Goal: Task Accomplishment & Management: Manage account settings

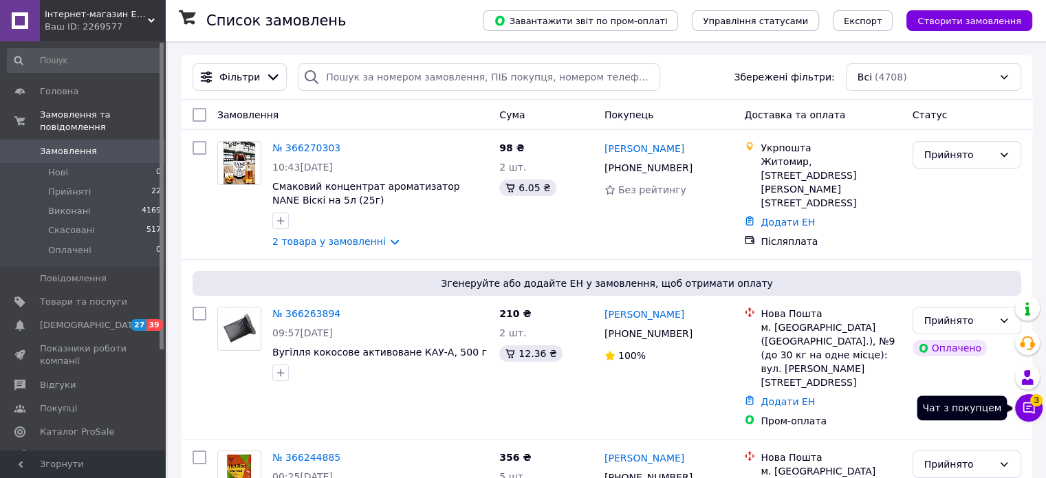
click at [1023, 415] on icon at bounding box center [1028, 408] width 14 height 14
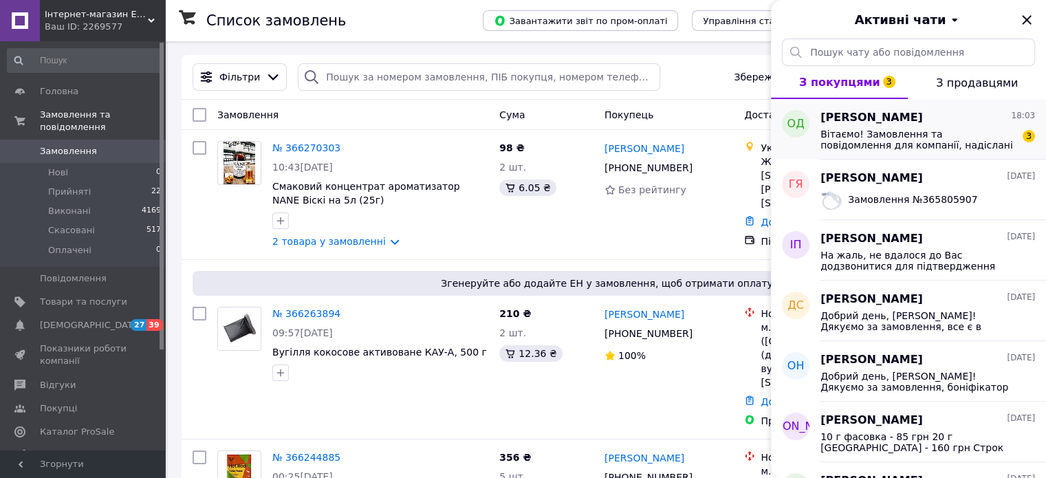
click at [884, 142] on span "Вітаємо! Замовлення та повідомлення для компанії, надіслані після 18:00, будуть…" at bounding box center [917, 140] width 195 height 22
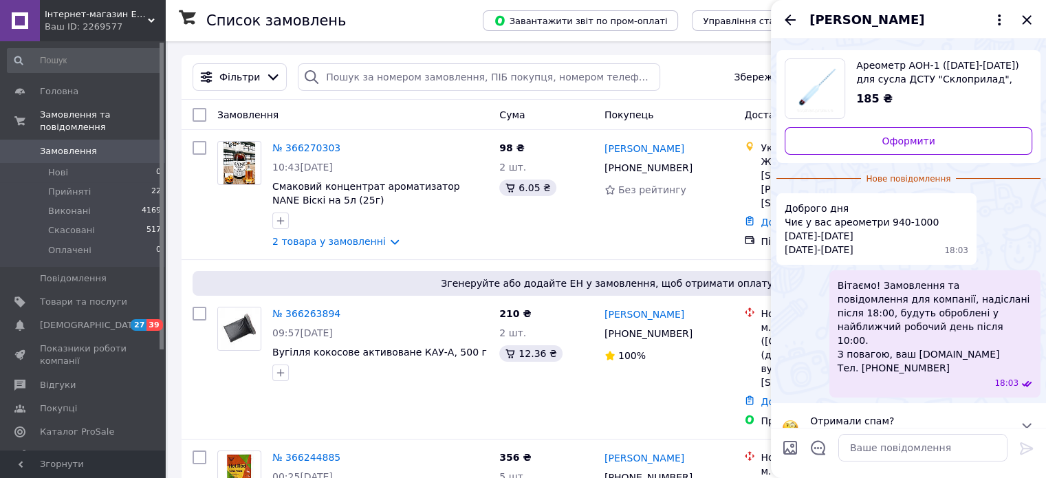
scroll to position [1, 0]
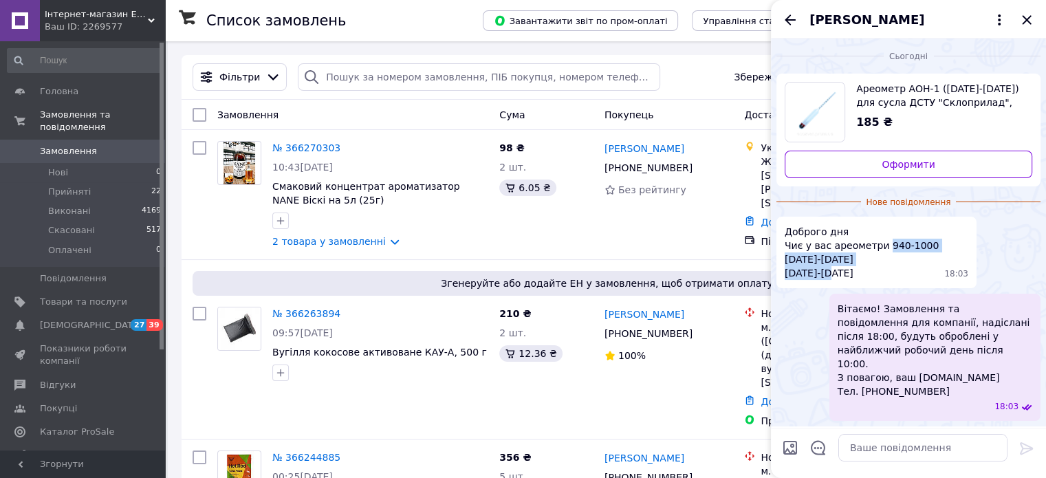
drag, startPoint x: 879, startPoint y: 245, endPoint x: 887, endPoint y: 278, distance: 34.0
click at [887, 278] on span "Доброго дня Чиє у вас ареометри 940-1000 1000-1060 1060-1120" at bounding box center [861, 252] width 154 height 55
copy span "940-1000 1000-1060 1060-1120"
click at [878, 453] on textarea at bounding box center [922, 447] width 169 height 27
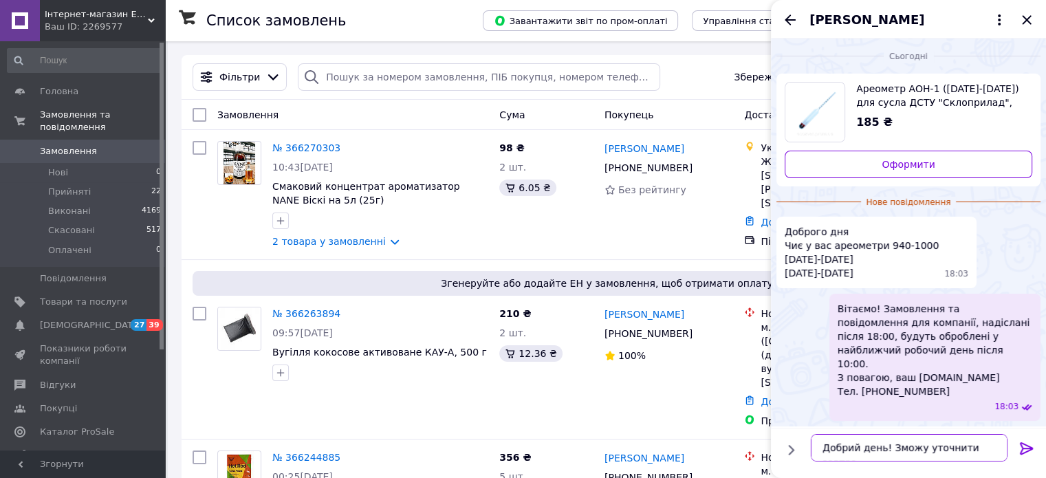
type textarea "Добрий день! Зможу уточнити завтра."
click at [1032, 445] on icon at bounding box center [1026, 448] width 16 height 16
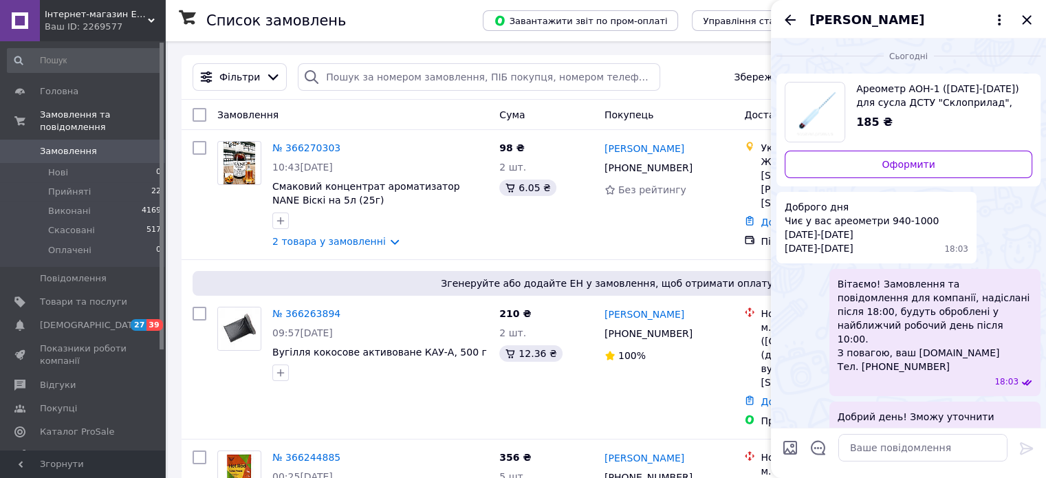
scroll to position [11, 0]
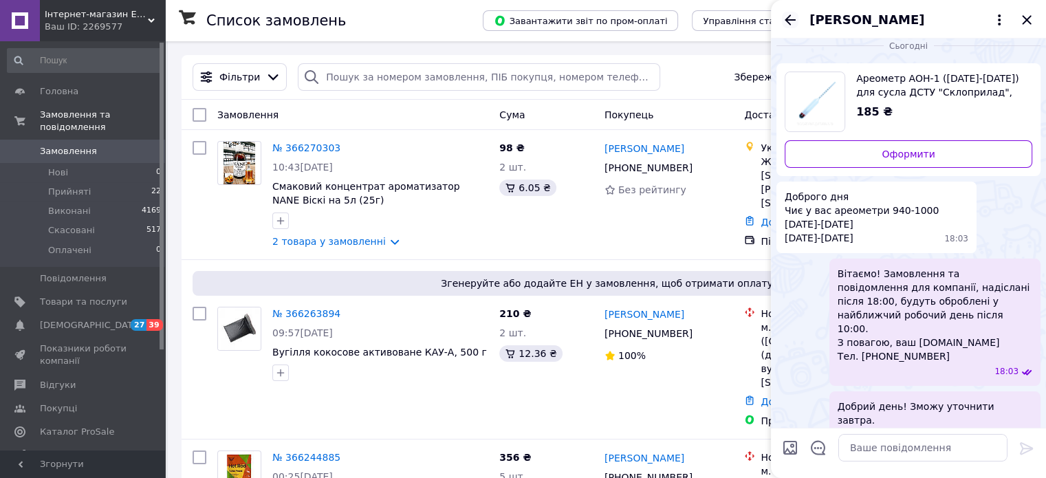
click at [787, 21] on icon "Назад" at bounding box center [790, 20] width 16 height 16
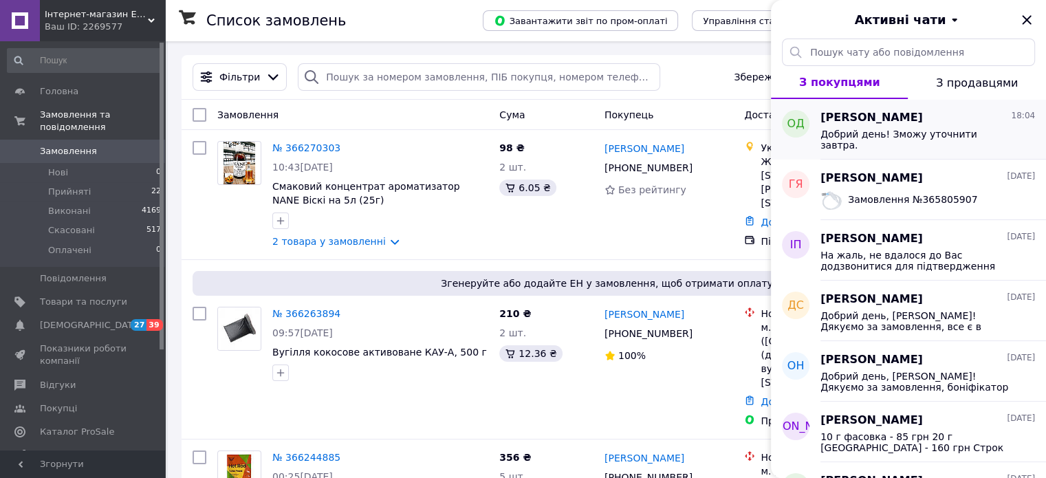
click at [861, 126] on div "Добрий день! Зможу уточнити завтра." at bounding box center [927, 138] width 214 height 25
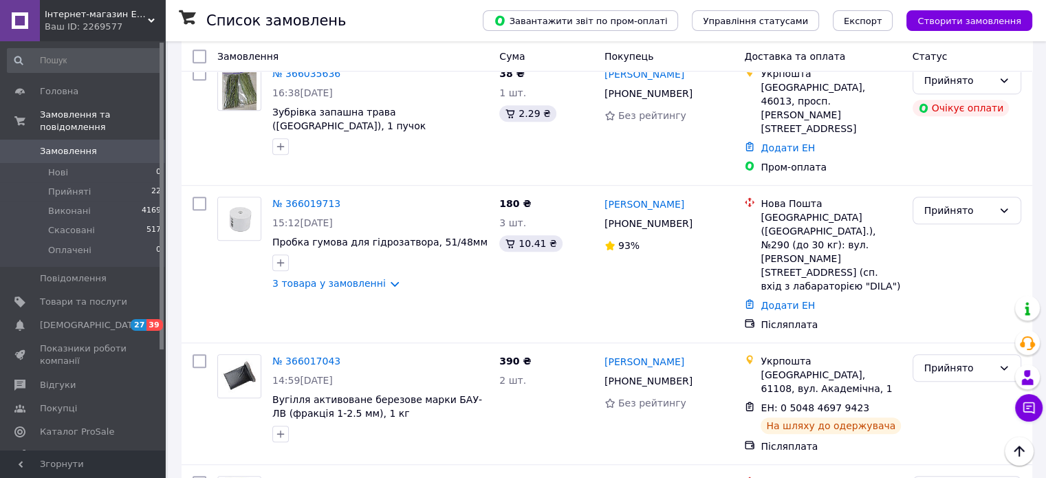
scroll to position [1031, 0]
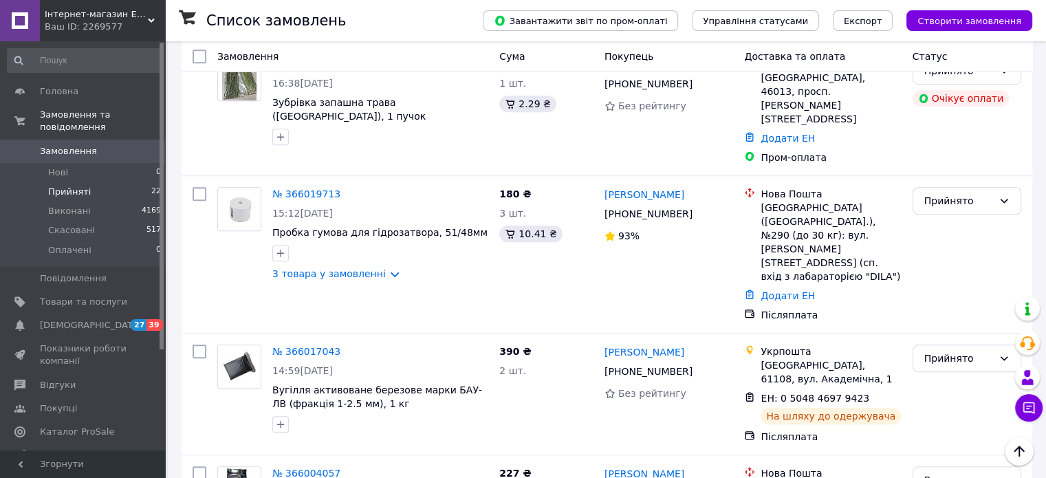
click at [78, 186] on span "Прийняті" at bounding box center [69, 192] width 43 height 12
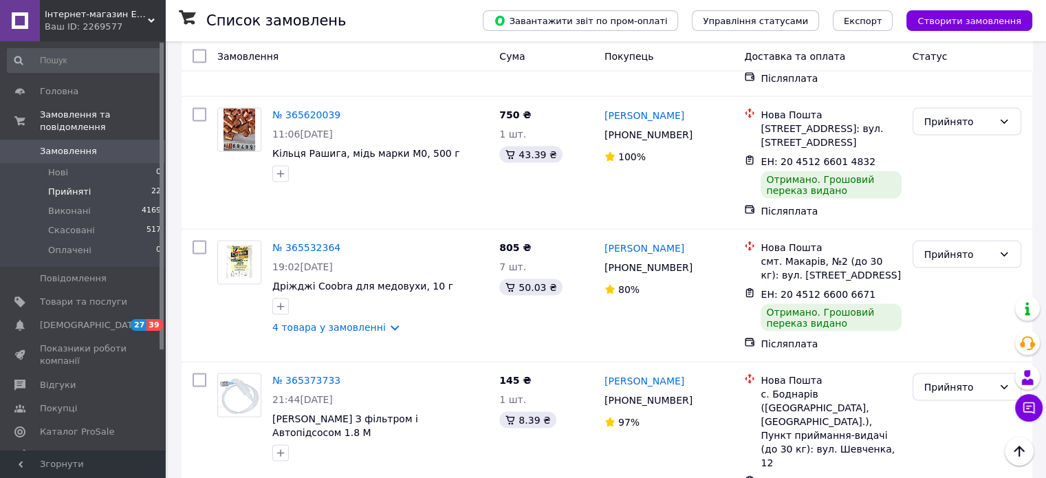
scroll to position [2723, 0]
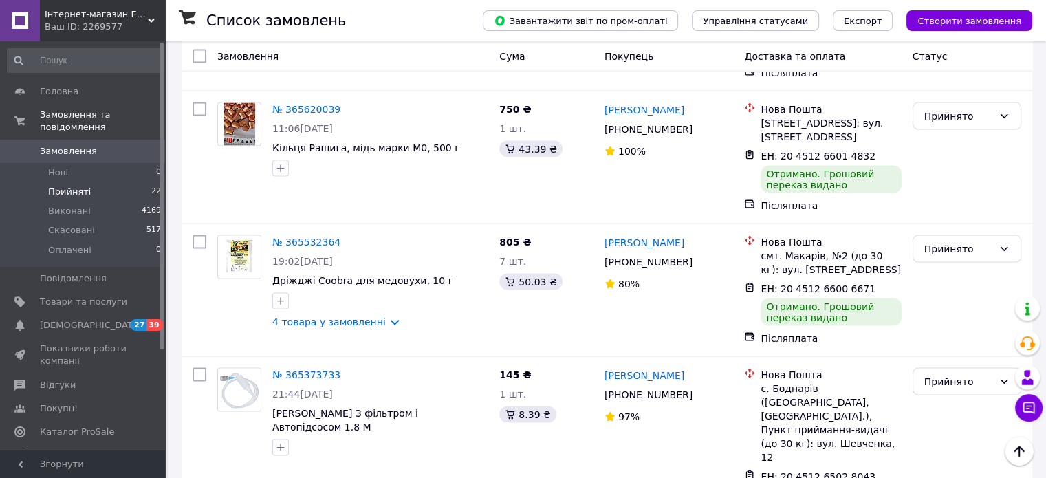
click at [947, 324] on li "Виконано" at bounding box center [965, 324] width 107 height 25
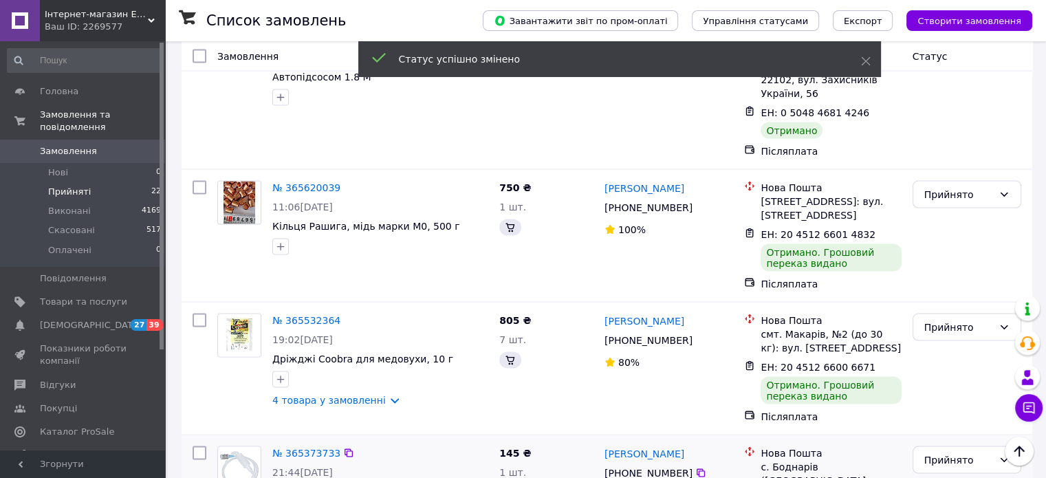
scroll to position [2586, 0]
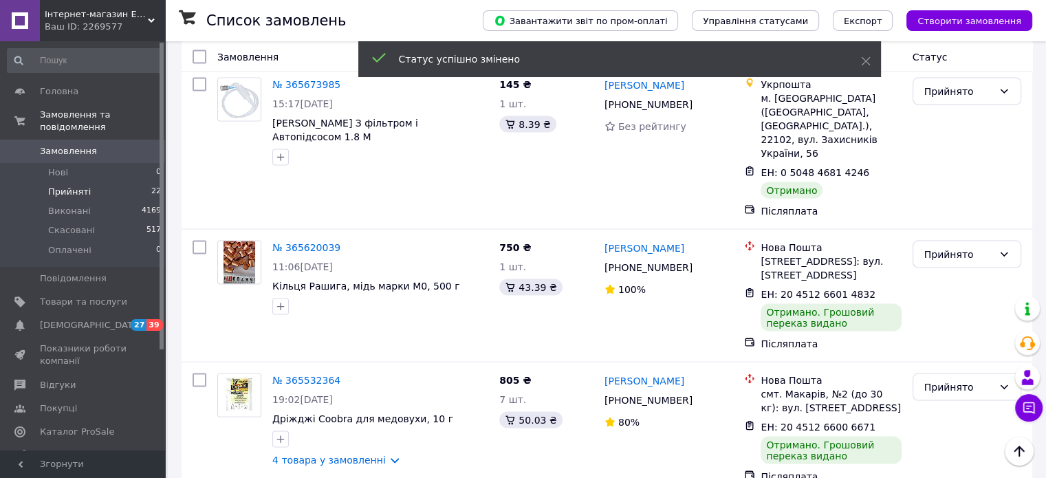
click at [969, 181] on li "Виконано" at bounding box center [965, 180] width 107 height 25
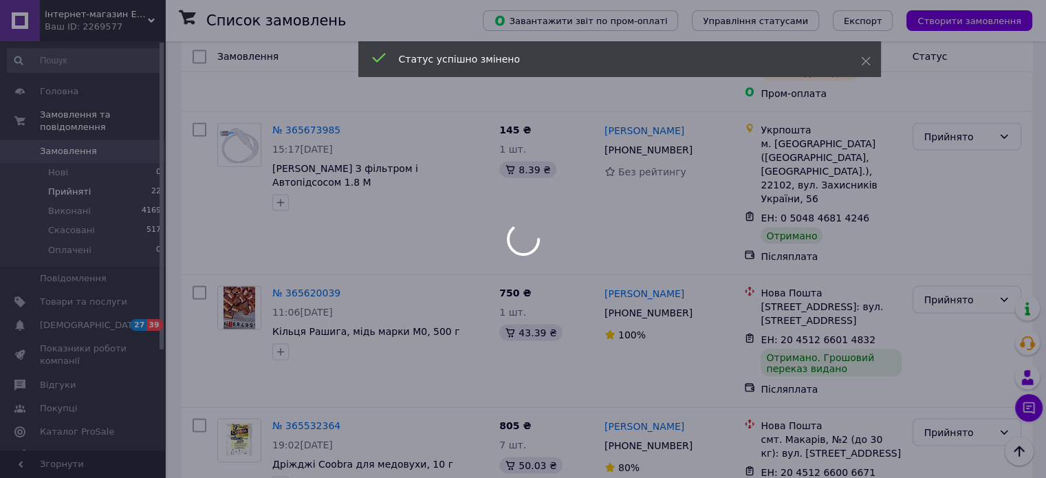
scroll to position [2517, 0]
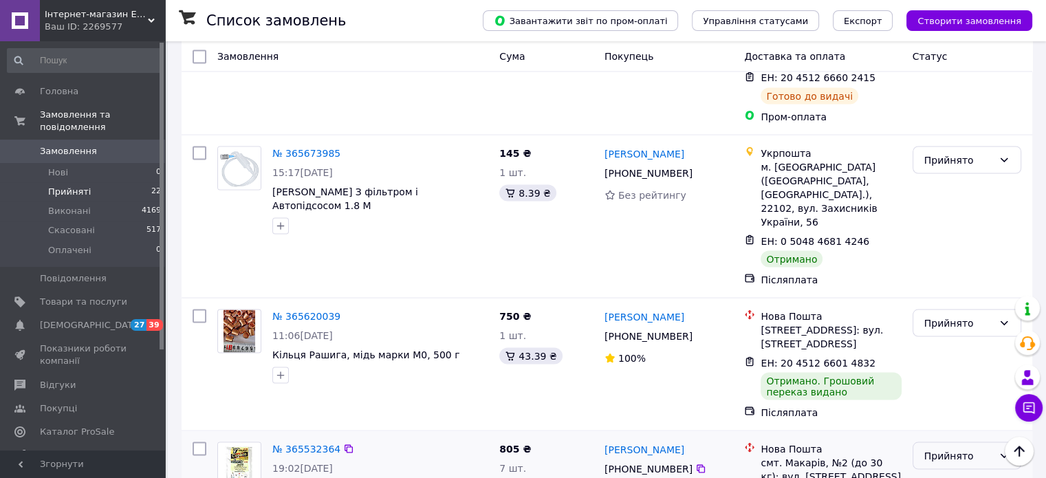
click at [999, 450] on icon at bounding box center [1003, 455] width 11 height 11
click at [973, 115] on li "Виконано" at bounding box center [965, 116] width 107 height 25
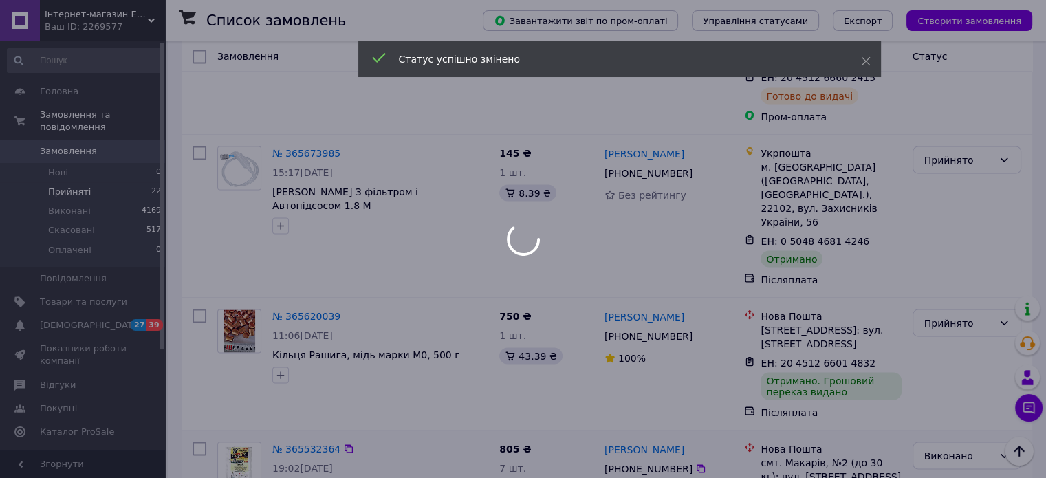
scroll to position [2380, 0]
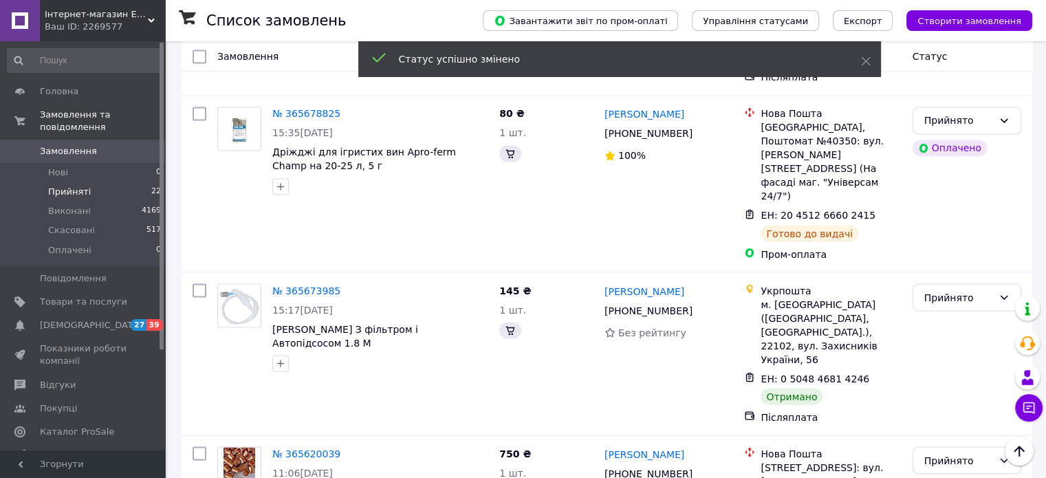
click at [1004, 458] on icon at bounding box center [1004, 460] width 8 height 4
click at [951, 121] on li "Виконано" at bounding box center [965, 121] width 107 height 25
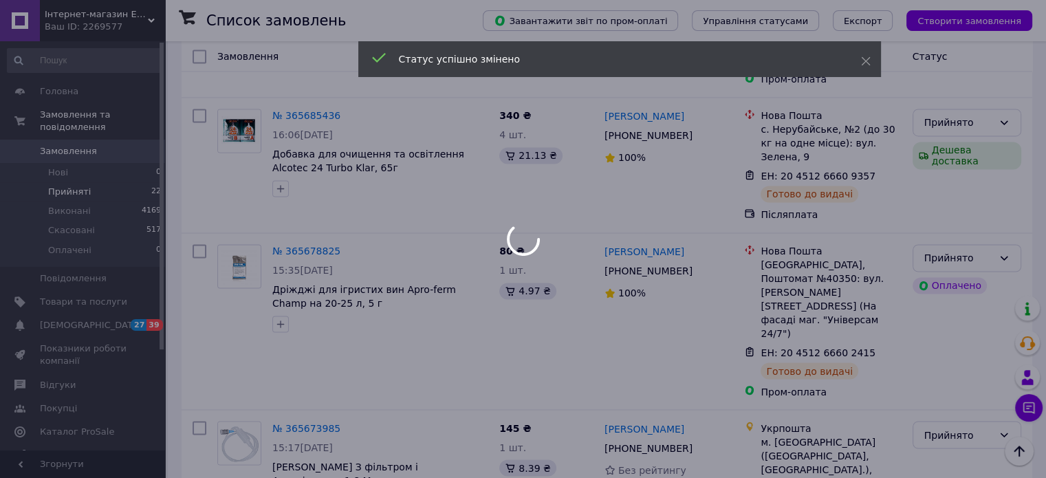
scroll to position [2174, 0]
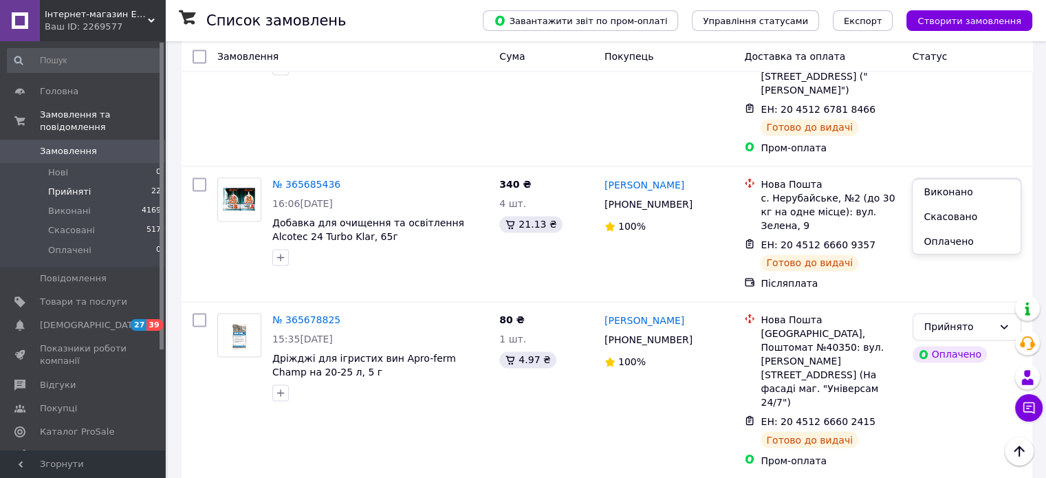
click at [960, 188] on li "Виконано" at bounding box center [965, 191] width 107 height 25
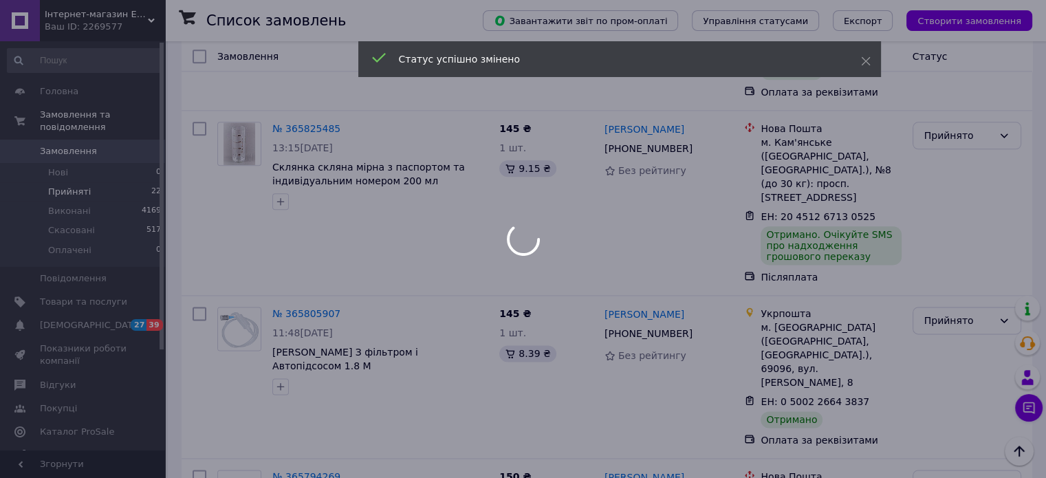
scroll to position [1624, 0]
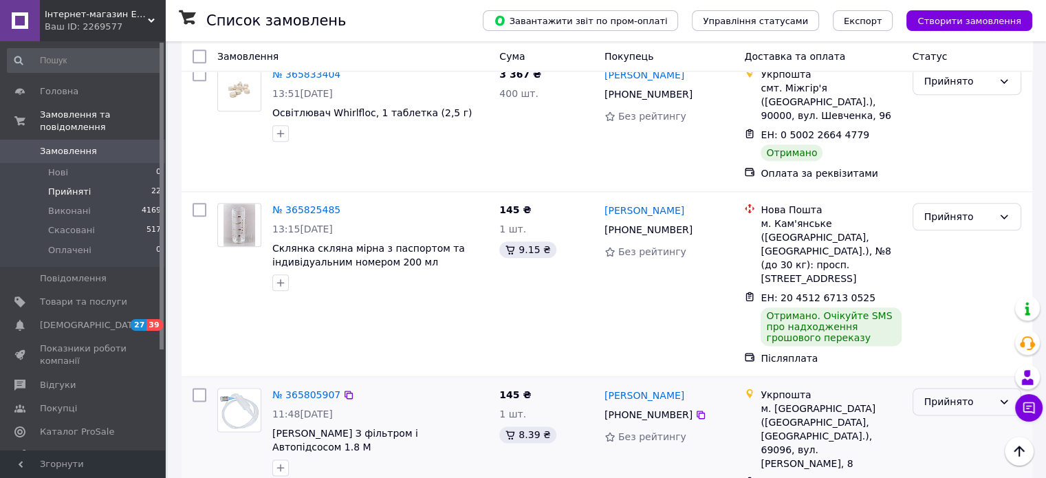
click at [1002, 396] on icon at bounding box center [1003, 401] width 11 height 11
click at [955, 212] on li "Виконано" at bounding box center [965, 213] width 107 height 25
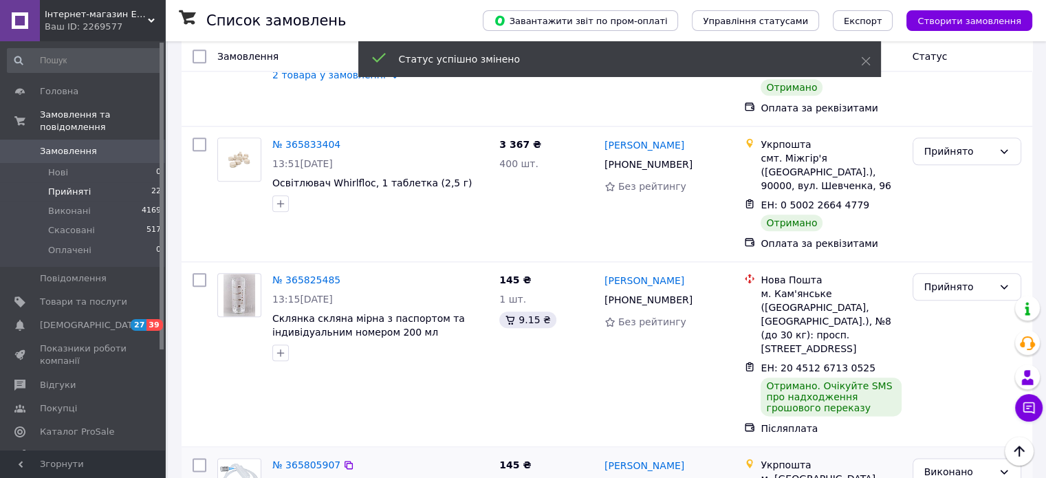
scroll to position [1486, 0]
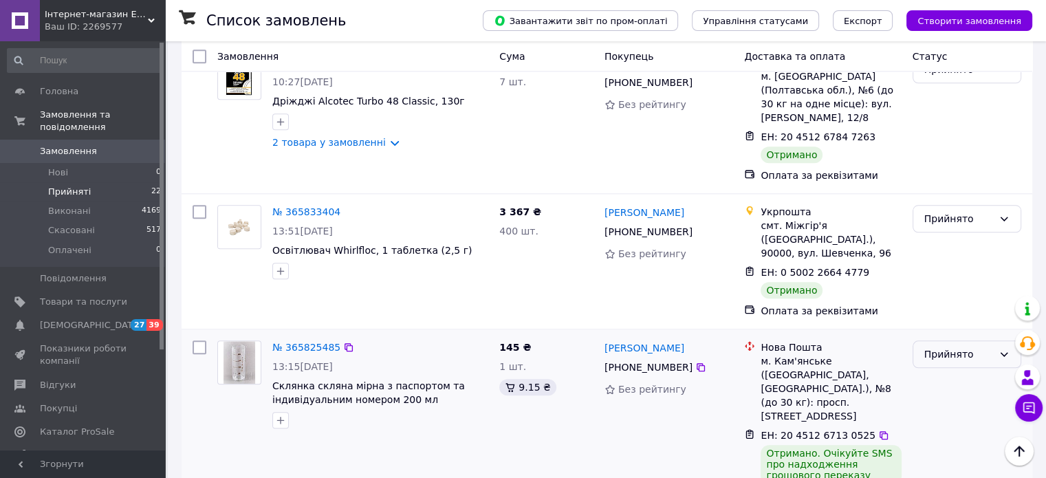
click at [1002, 349] on icon at bounding box center [1003, 354] width 11 height 11
click at [969, 179] on li "Виконано" at bounding box center [965, 179] width 107 height 25
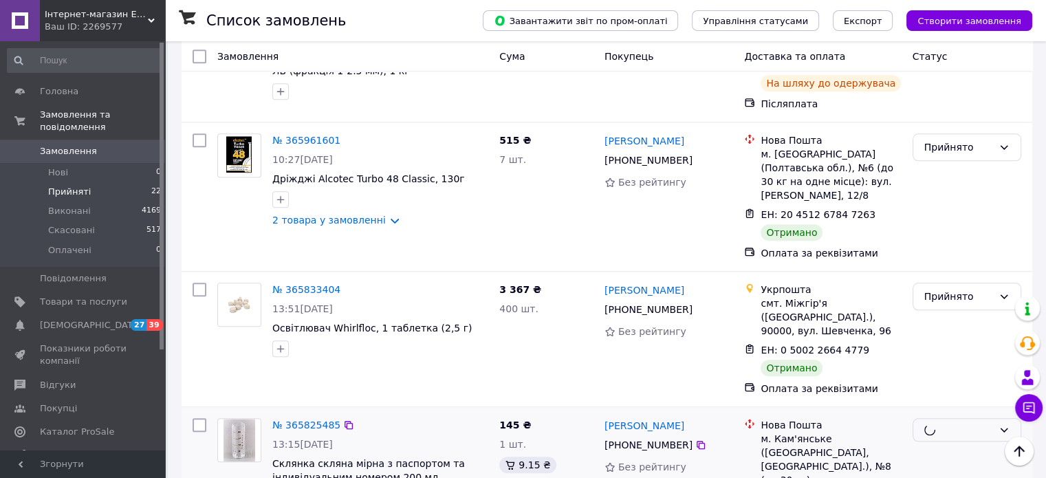
scroll to position [1349, 0]
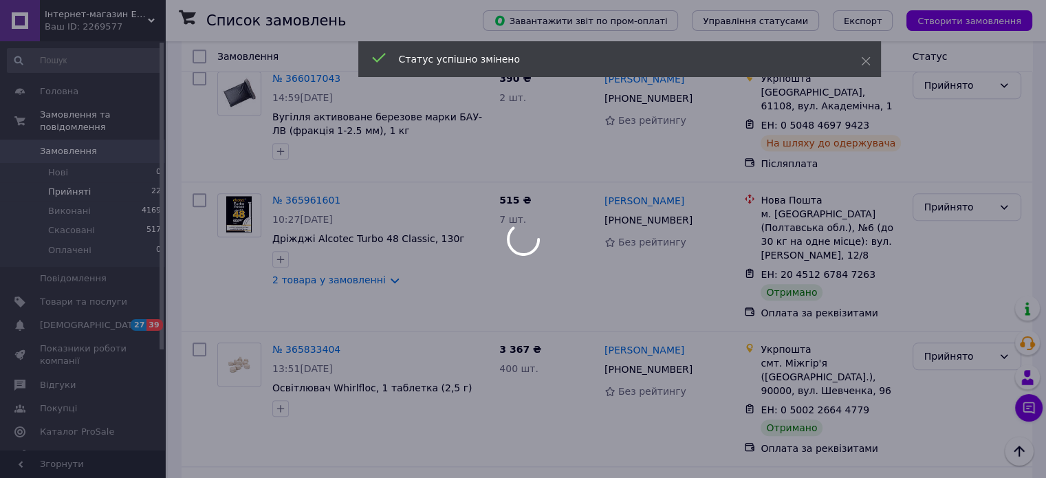
click at [984, 162] on div at bounding box center [523, 239] width 1046 height 478
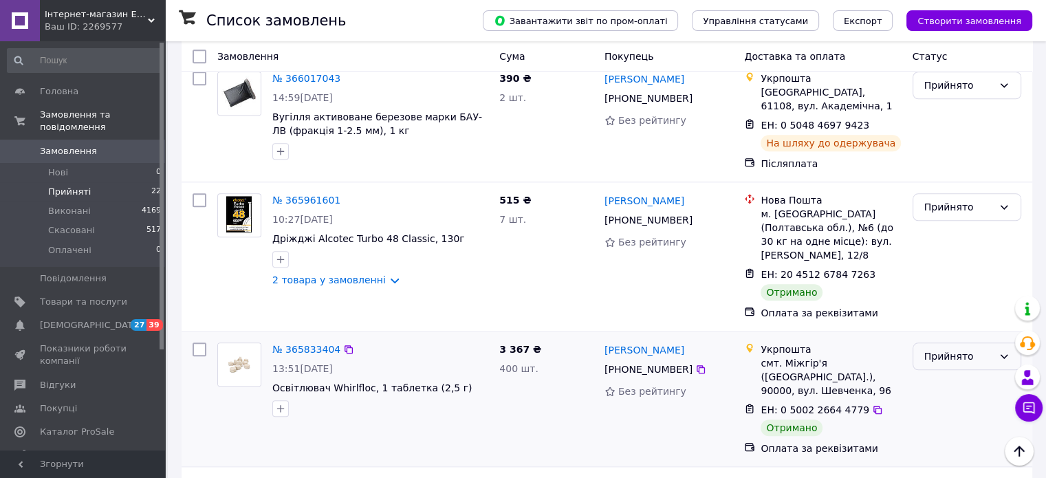
click at [984, 349] on div "Прийнято" at bounding box center [958, 356] width 69 height 15
click at [946, 201] on li "Виконано" at bounding box center [965, 195] width 107 height 25
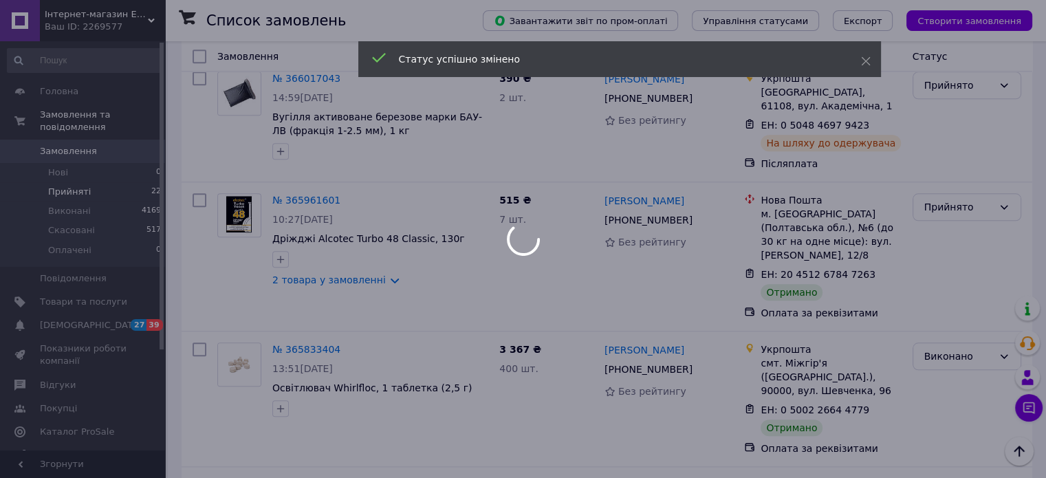
scroll to position [1211, 0]
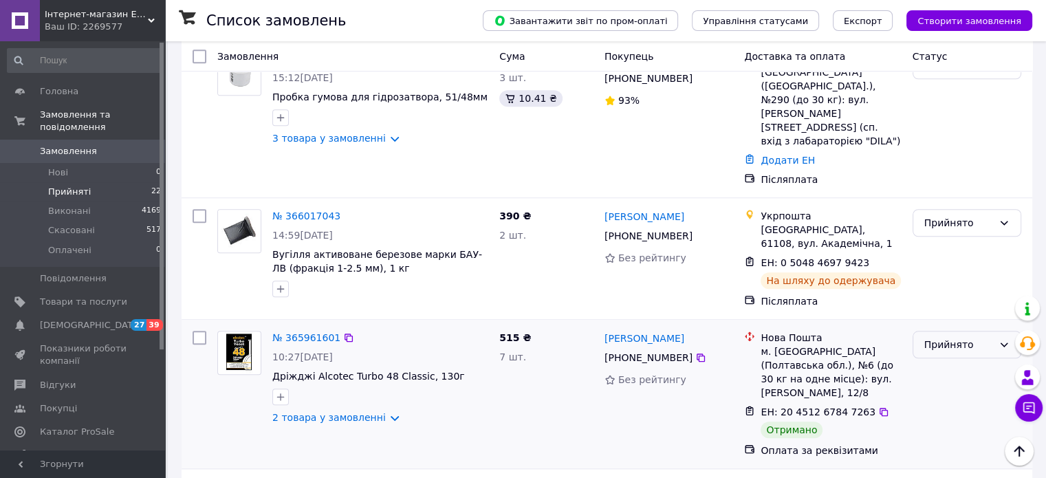
click at [995, 331] on div "Прийнято" at bounding box center [966, 344] width 109 height 27
click at [960, 195] on li "Виконано" at bounding box center [965, 196] width 107 height 25
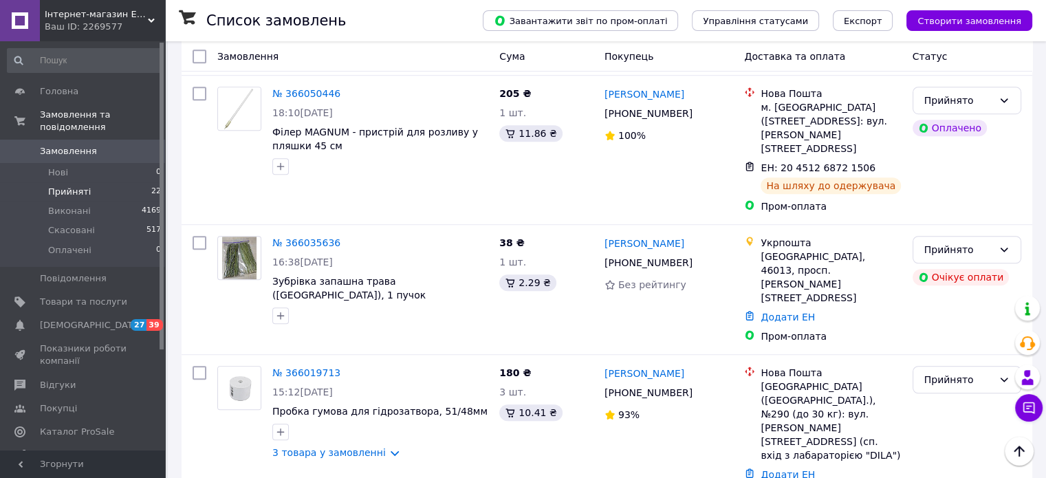
scroll to position [868, 0]
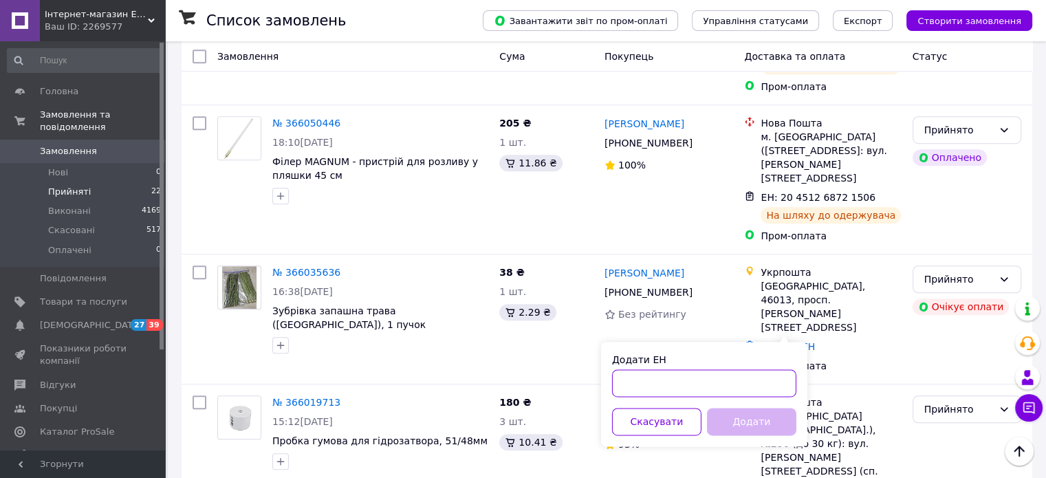
click at [652, 373] on input "Додати ЕН" at bounding box center [704, 382] width 184 height 27
paste input "20451268159536"
type input "20451268159536"
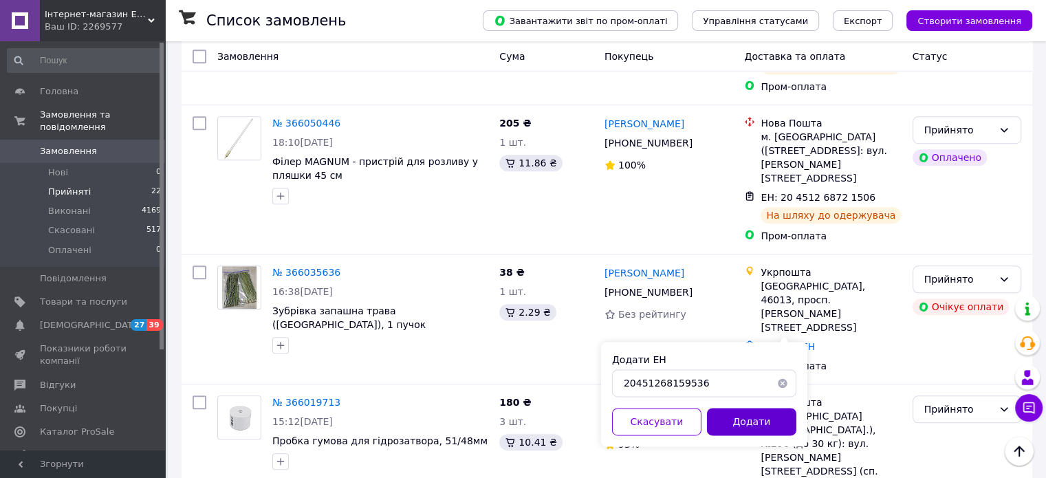
click at [744, 423] on button "Додати" at bounding box center [751, 421] width 89 height 27
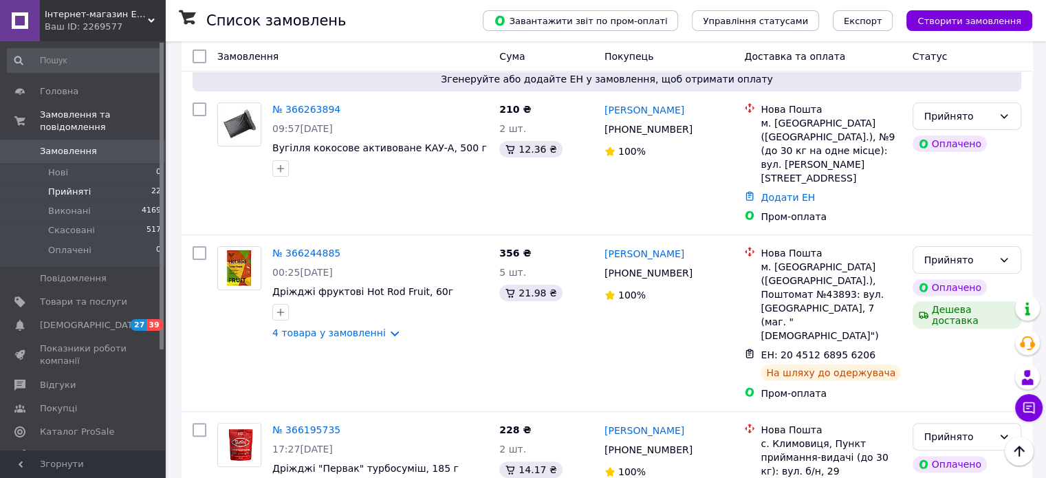
scroll to position [0, 0]
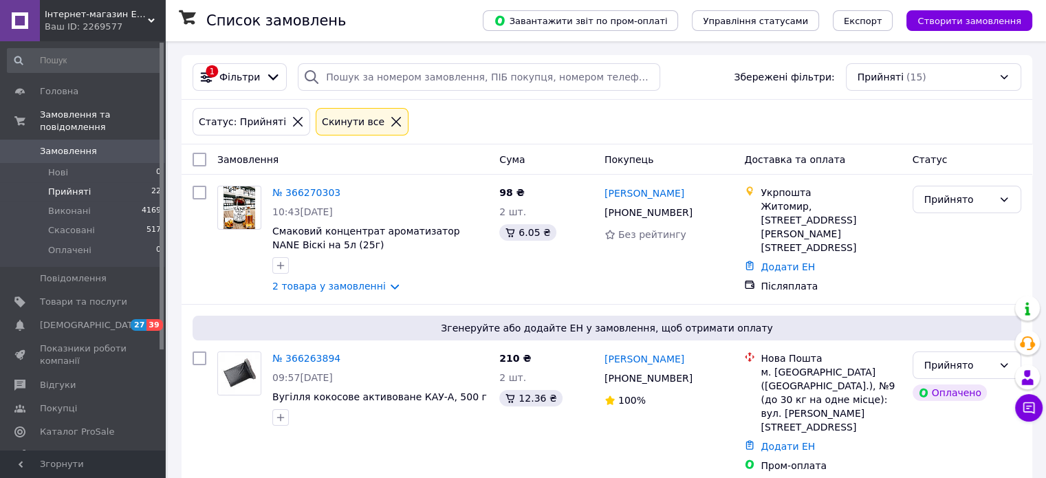
click at [391, 120] on icon at bounding box center [396, 122] width 10 height 10
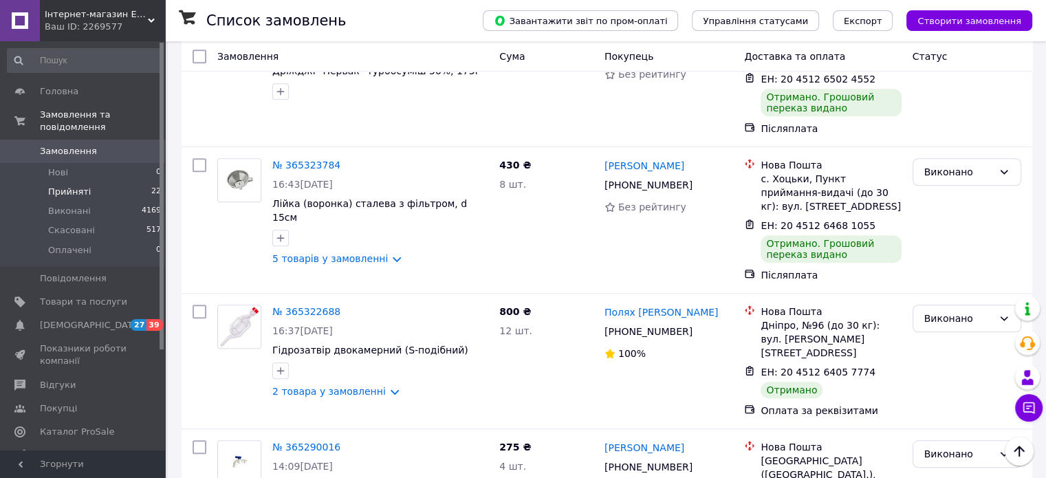
scroll to position [6536, 0]
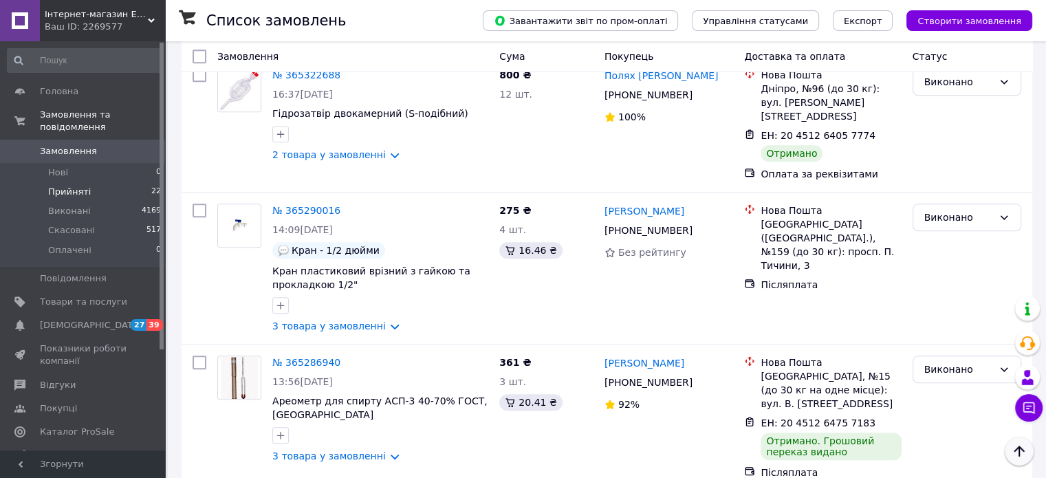
click at [1021, 447] on icon "Наверх" at bounding box center [1018, 451] width 16 height 16
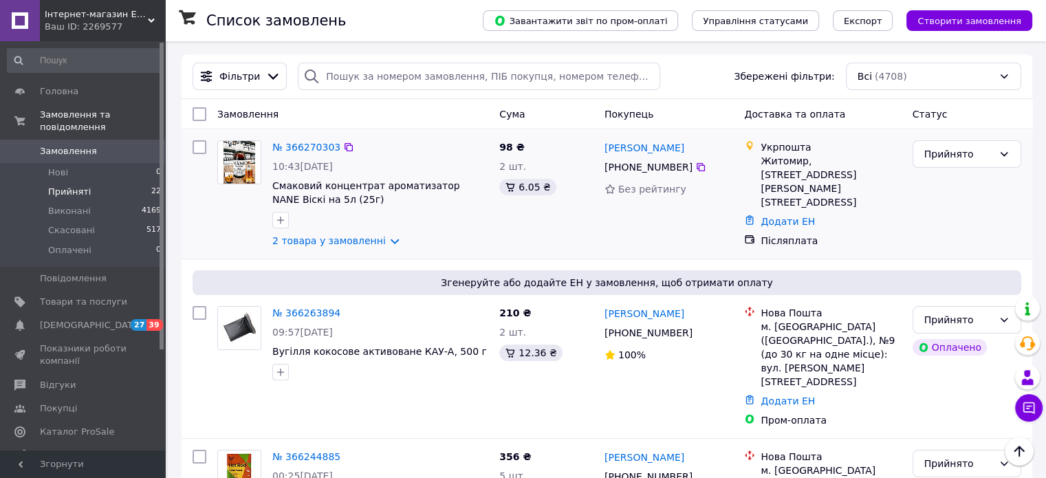
scroll to position [0, 0]
click at [709, 85] on div "Фільтри Збережені фільтри: Всі (4708)" at bounding box center [606, 76] width 839 height 27
click at [682, 78] on div "Фільтри Збережені фільтри: Всі (4708)" at bounding box center [606, 76] width 839 height 27
